Goal: Task Accomplishment & Management: Use online tool/utility

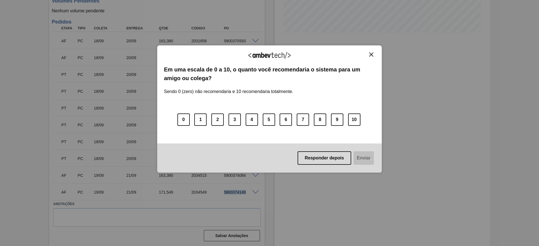
click at [373, 56] on img "Close" at bounding box center [371, 54] width 4 height 4
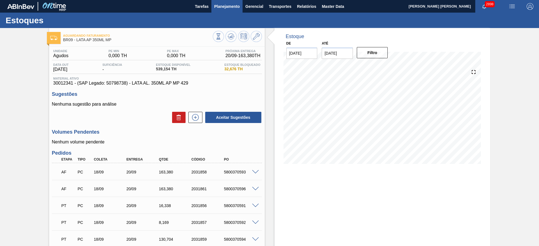
click at [216, 7] on span "Planejamento" at bounding box center [227, 6] width 26 height 7
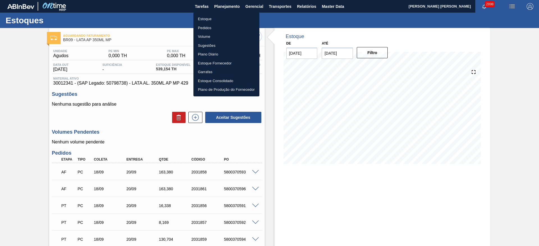
click at [215, 19] on li "Estoque" at bounding box center [226, 19] width 66 height 9
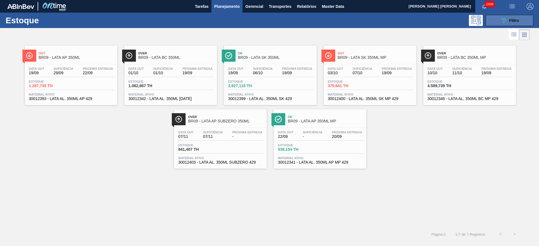
click at [511, 21] on span "Filtro" at bounding box center [514, 20] width 10 height 4
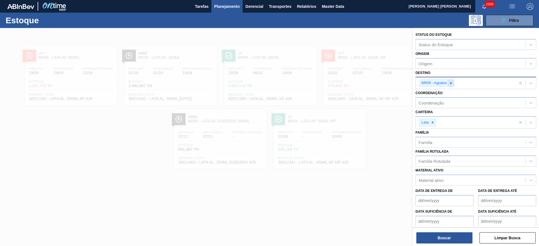
click at [453, 86] on div at bounding box center [451, 83] width 6 height 7
type input "21"
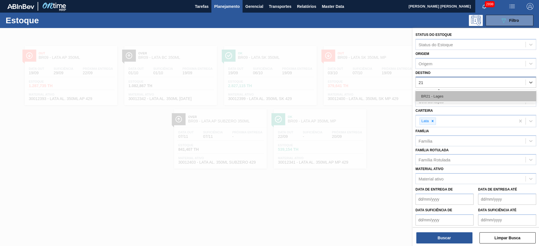
click at [444, 97] on div "BR21 - Lages" at bounding box center [475, 96] width 121 height 10
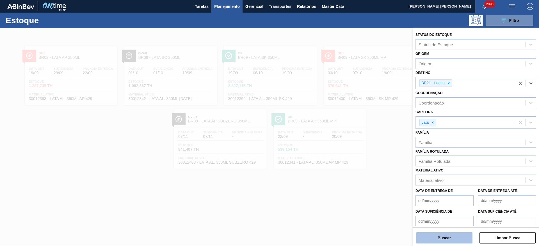
click at [445, 240] on button "Buscar" at bounding box center [444, 238] width 56 height 11
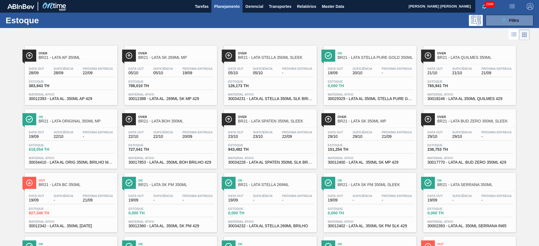
click at [318, 35] on div at bounding box center [265, 34] width 530 height 13
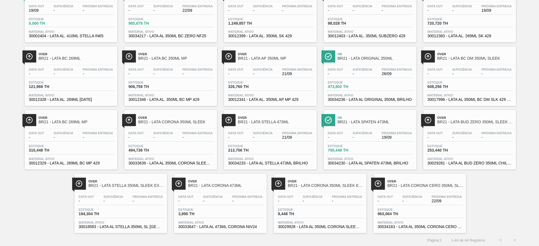
scroll to position [382, 0]
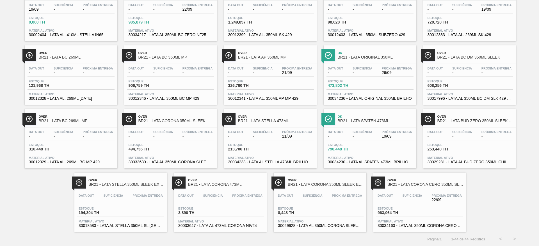
click at [366, 119] on span "BR21 - LATA SPATEN 473ML" at bounding box center [376, 121] width 76 height 4
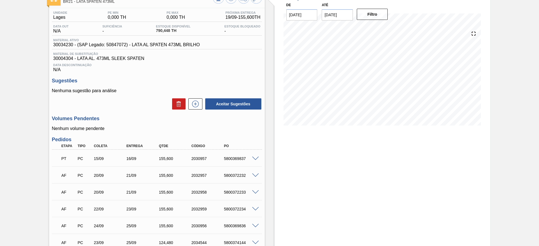
scroll to position [84, 0]
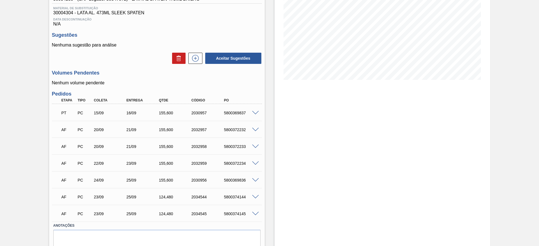
click at [255, 179] on span at bounding box center [255, 181] width 7 height 4
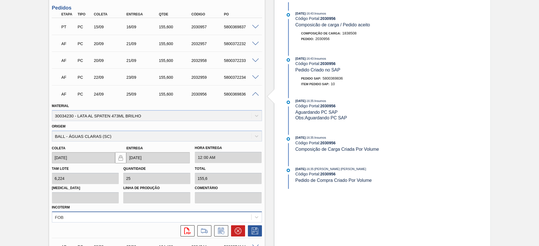
scroll to position [211, 0]
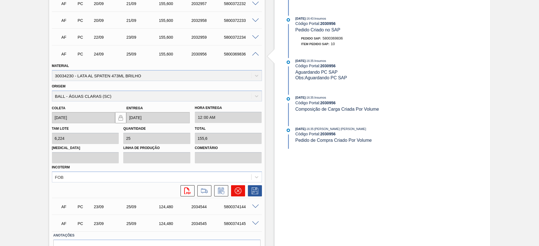
click at [235, 191] on icon at bounding box center [238, 191] width 7 height 7
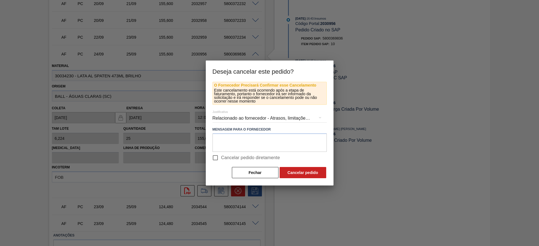
click at [224, 160] on span "Cancelar pedido diretamente" at bounding box center [250, 158] width 59 height 7
click at [221, 160] on input "Cancelar pedido diretamente" at bounding box center [215, 158] width 12 height 12
checkbox input "true"
click at [283, 172] on button "Cancelar pedido" at bounding box center [303, 172] width 47 height 11
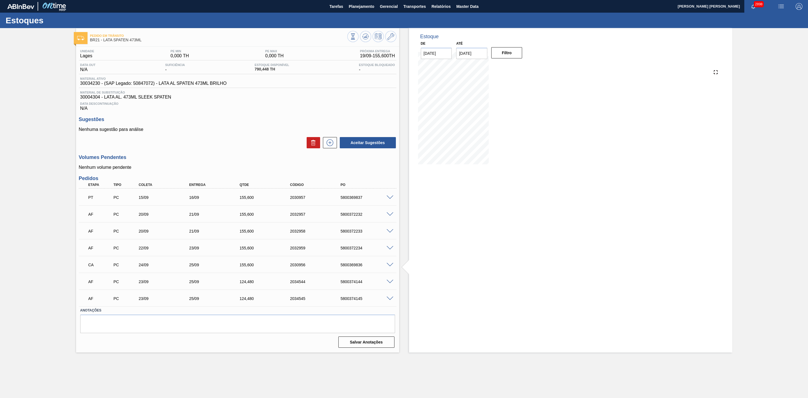
scroll to position [0, 0]
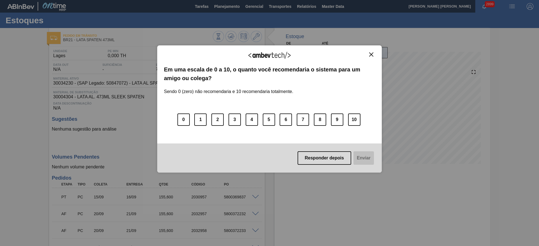
drag, startPoint x: 371, startPoint y: 52, endPoint x: 364, endPoint y: 58, distance: 8.8
click at [371, 52] on button "Close" at bounding box center [371, 54] width 8 height 5
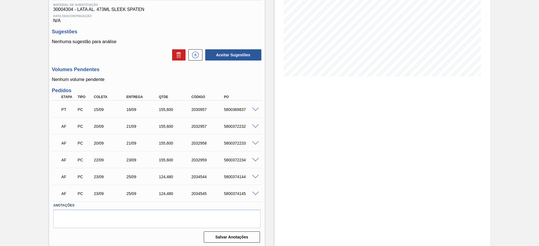
scroll to position [89, 0]
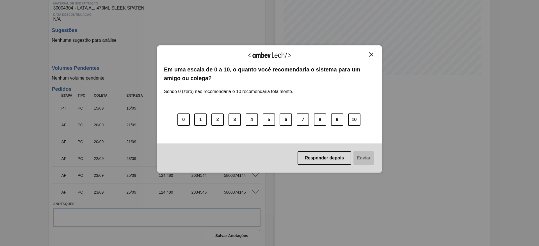
click at [371, 57] on button "Close" at bounding box center [371, 54] width 8 height 5
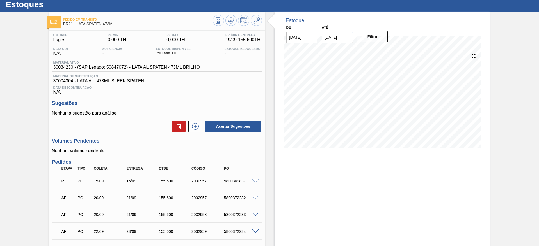
scroll to position [0, 0]
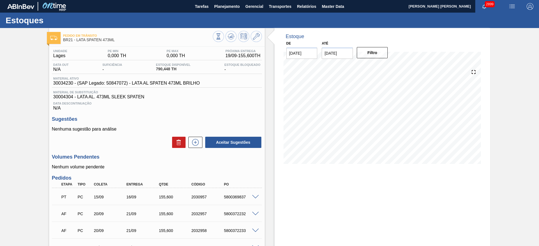
click at [221, 6] on span "Planejamento" at bounding box center [227, 6] width 26 height 7
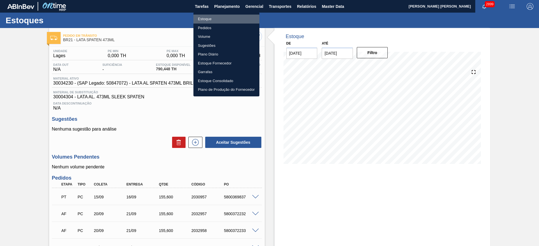
click at [207, 19] on li "Estoque" at bounding box center [226, 19] width 66 height 9
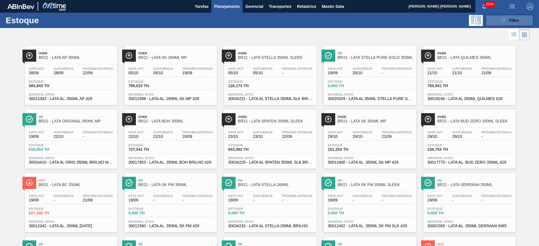
click at [497, 15] on button "089F7B8B-B2A5-4AFE-B5C0-19BA573D28AC Filtro" at bounding box center [510, 20] width 48 height 11
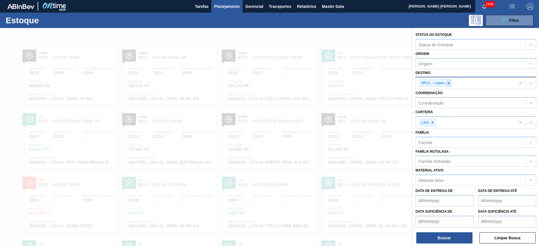
click at [449, 83] on icon at bounding box center [449, 83] width 4 height 4
type input "09"
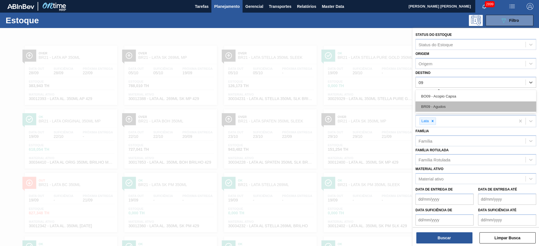
click at [447, 108] on div "BR09 - Agudos" at bounding box center [475, 107] width 121 height 10
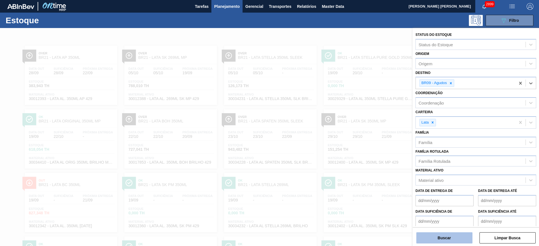
click at [453, 238] on button "Buscar" at bounding box center [444, 238] width 56 height 11
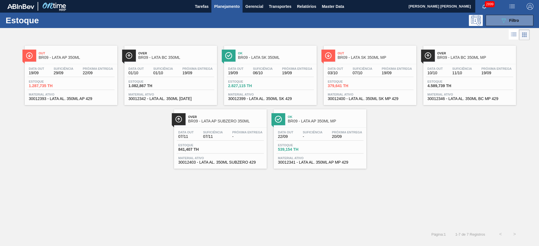
click at [360, 57] on span "BR09 - LATA SK 350ML MP" at bounding box center [376, 58] width 76 height 4
click at [312, 118] on span "Ok" at bounding box center [326, 116] width 76 height 3
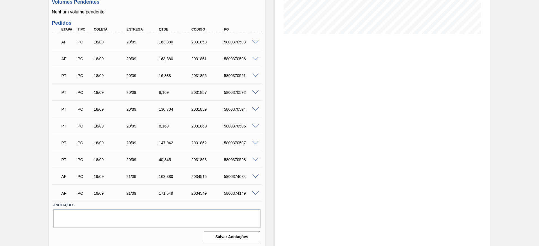
scroll to position [131, 0]
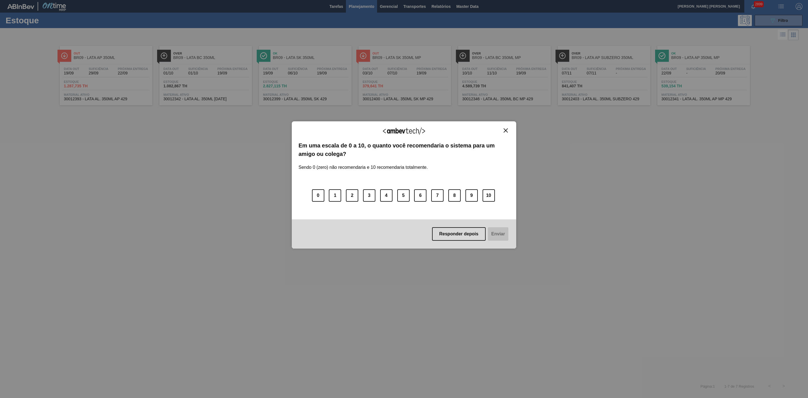
click at [505, 132] on img "Close" at bounding box center [506, 130] width 4 height 4
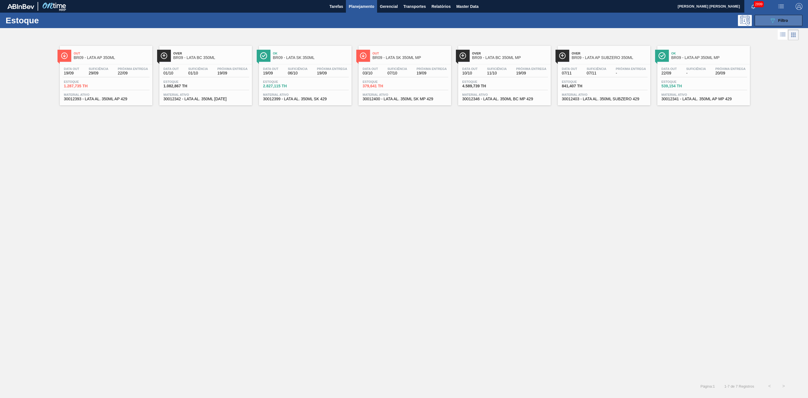
click at [771, 23] on icon "089F7B8B-B2A5-4AFE-B5C0-19BA573D28AC" at bounding box center [773, 20] width 7 height 7
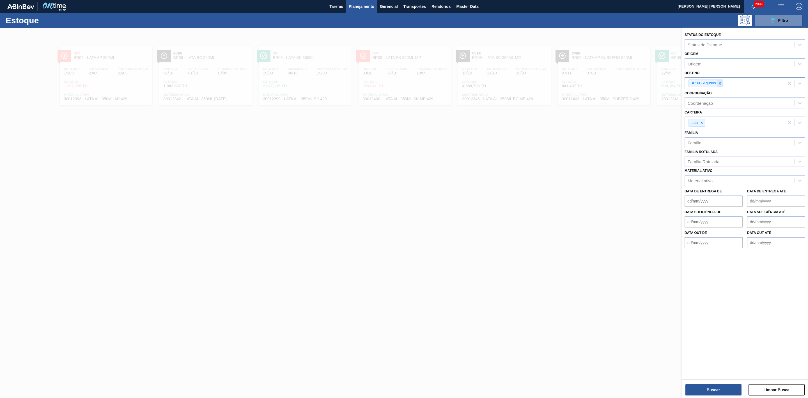
click at [721, 85] on icon at bounding box center [720, 83] width 4 height 4
type input "22"
click at [712, 91] on div "BR22 - Viamão" at bounding box center [745, 96] width 121 height 10
click at [719, 390] on button "Buscar" at bounding box center [714, 389] width 56 height 11
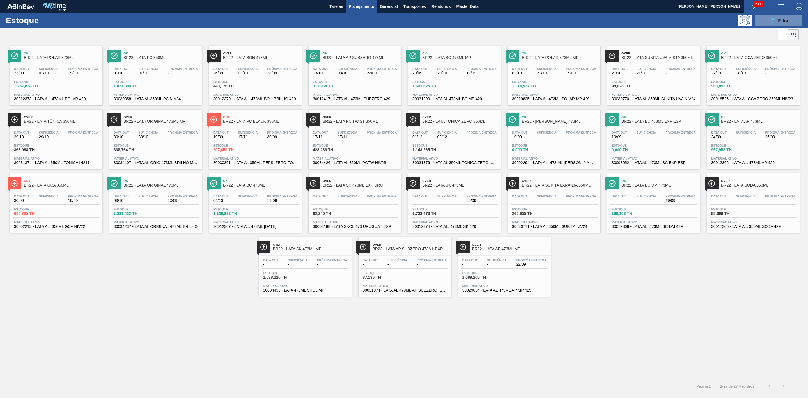
click at [271, 118] on span "Out" at bounding box center [261, 116] width 76 height 3
